Goal: Information Seeking & Learning: Learn about a topic

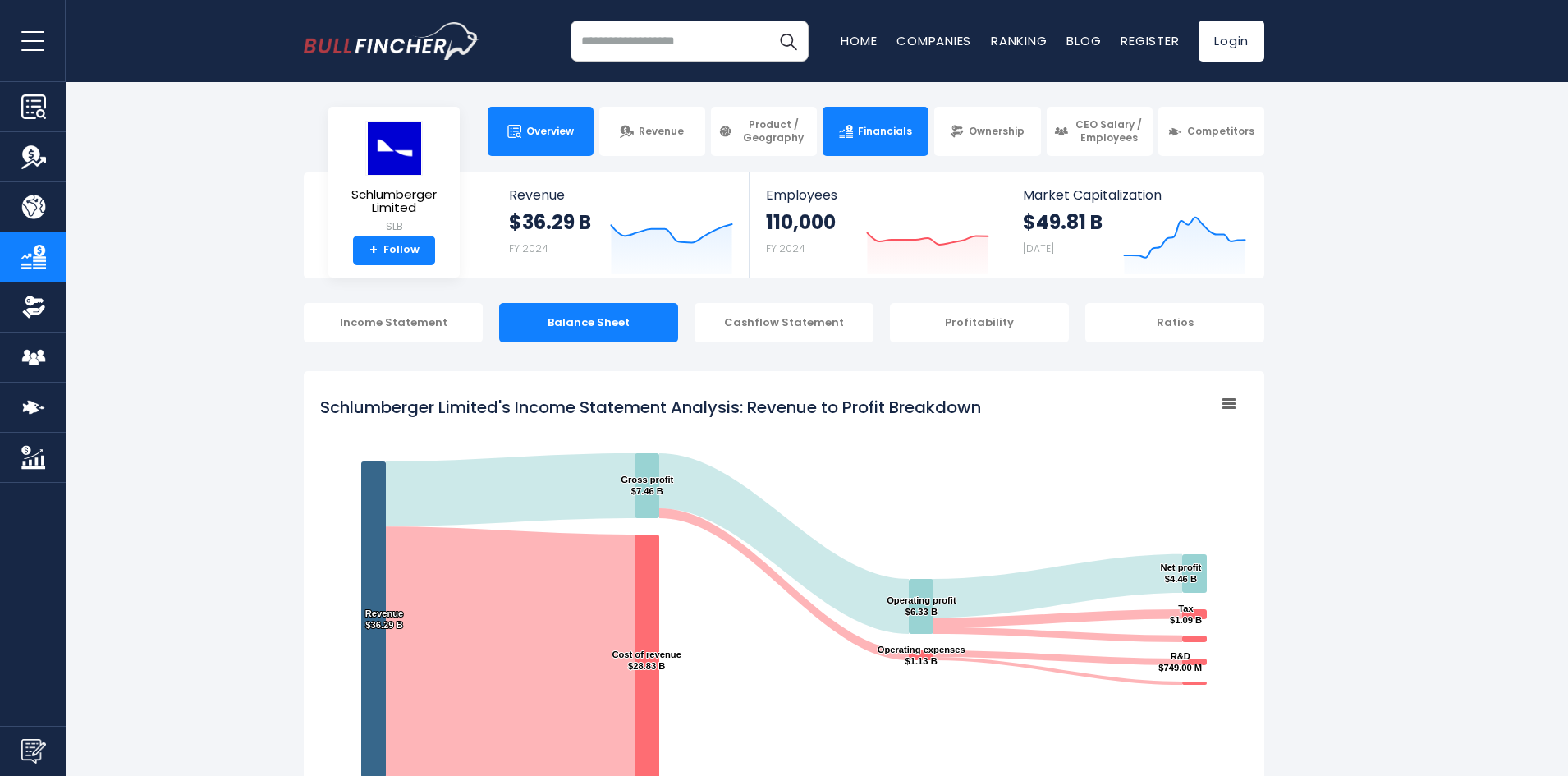
click at [540, 130] on span "Overview" at bounding box center [550, 131] width 48 height 13
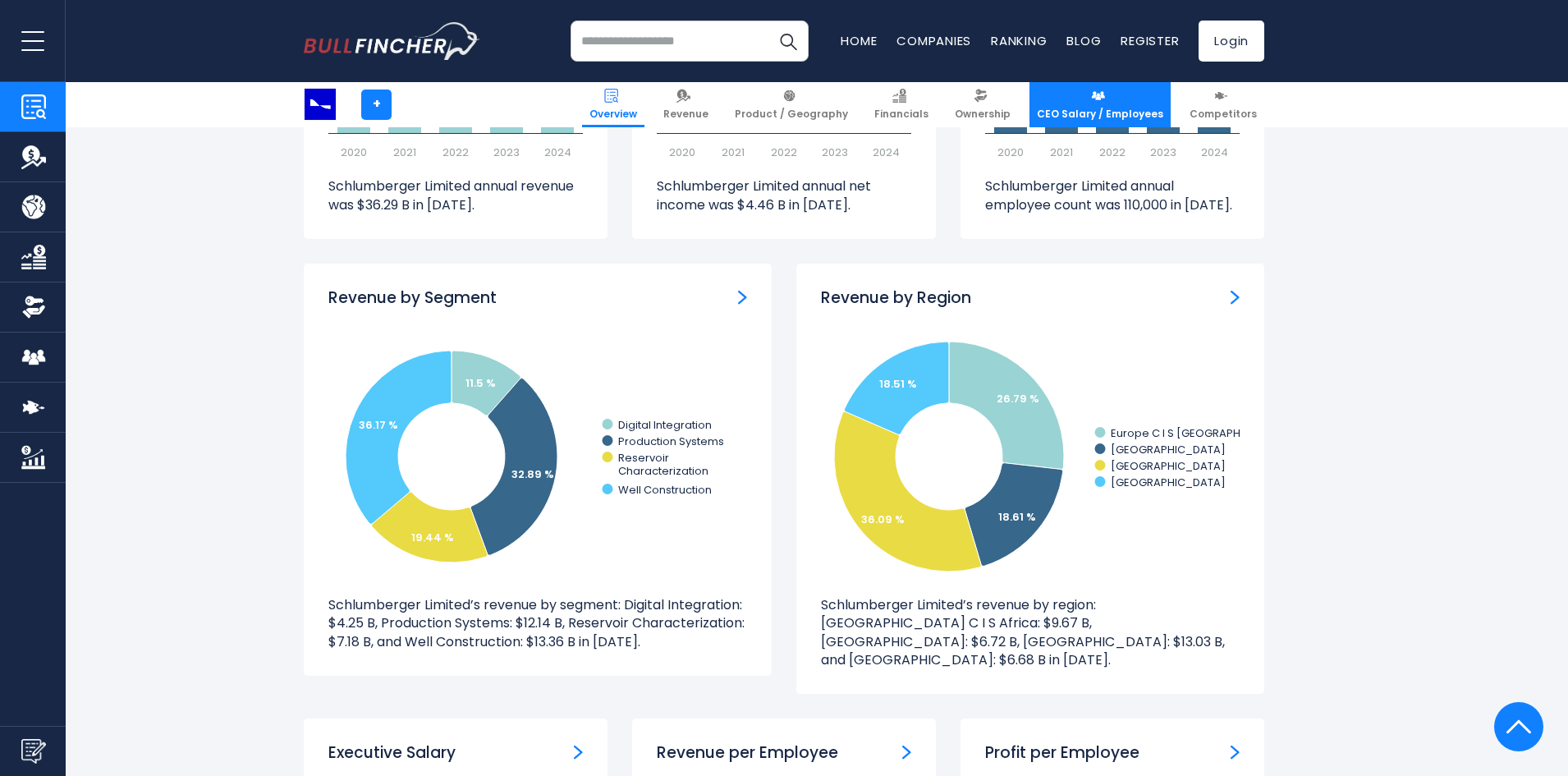
click at [1105, 97] on img at bounding box center [1098, 96] width 14 height 14
